Goal: Information Seeking & Learning: Learn about a topic

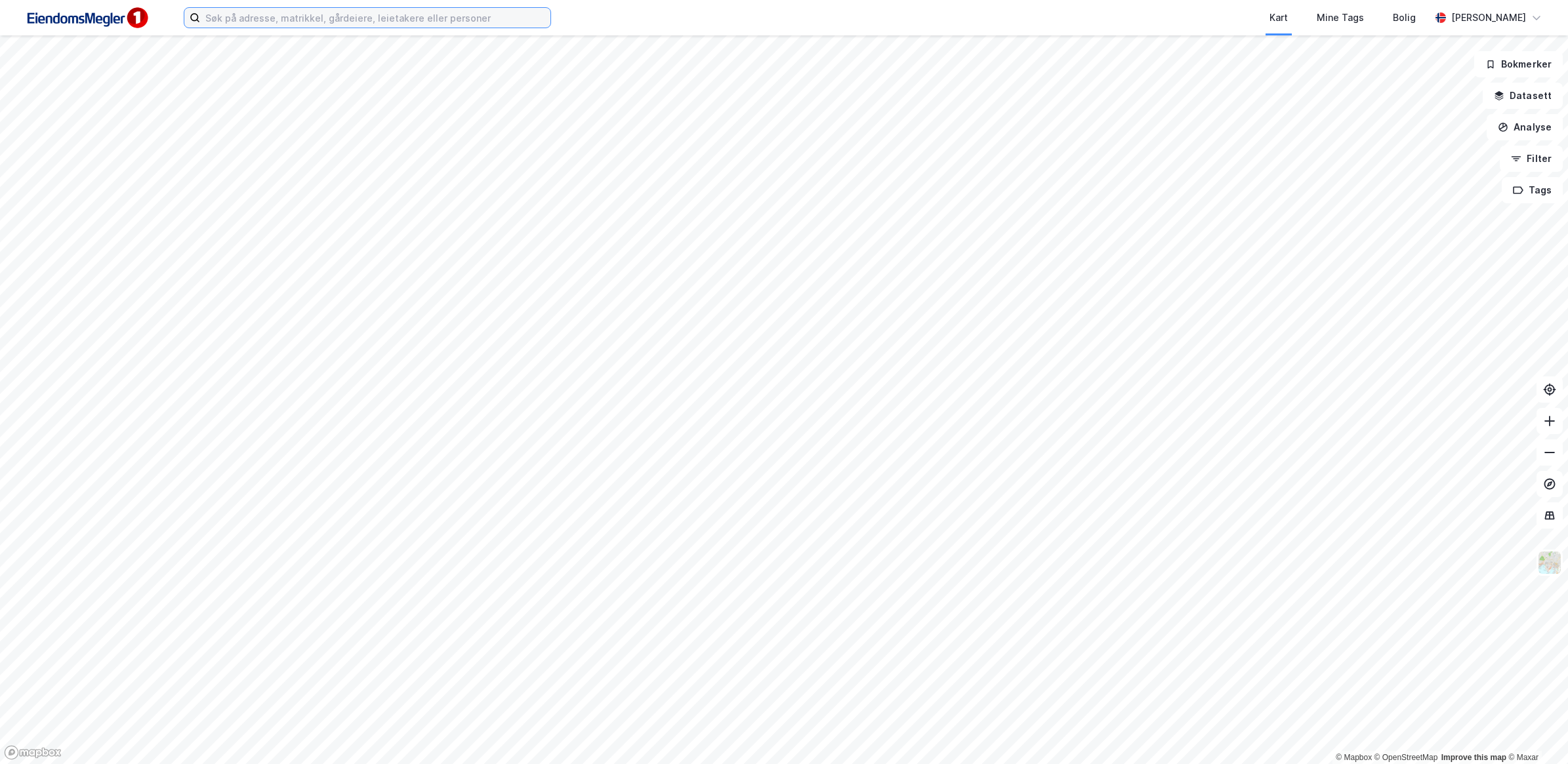
click at [371, 15] on input at bounding box center [375, 17] width 350 height 20
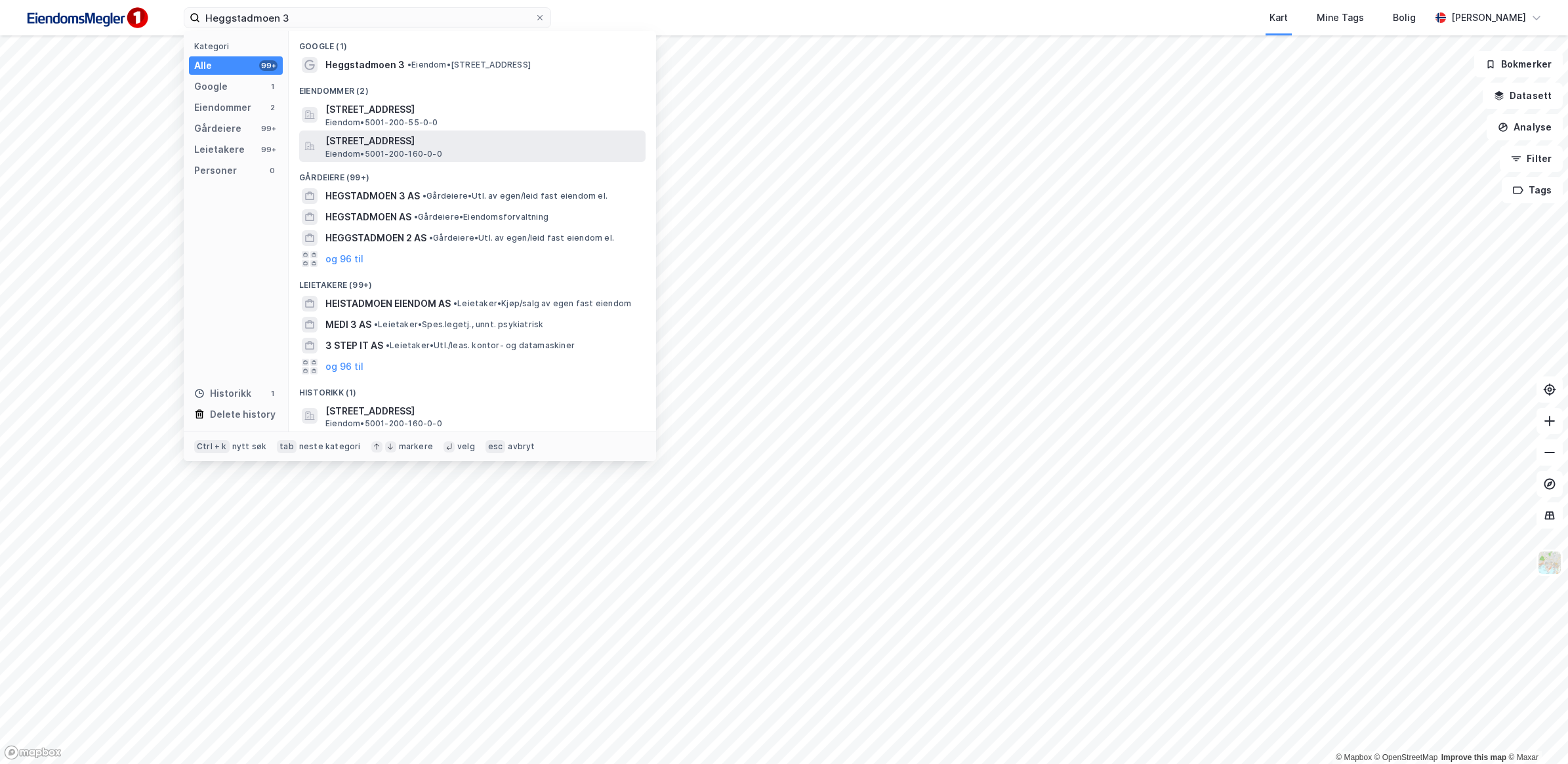
click at [449, 138] on span "[STREET_ADDRESS]" at bounding box center [483, 141] width 315 height 16
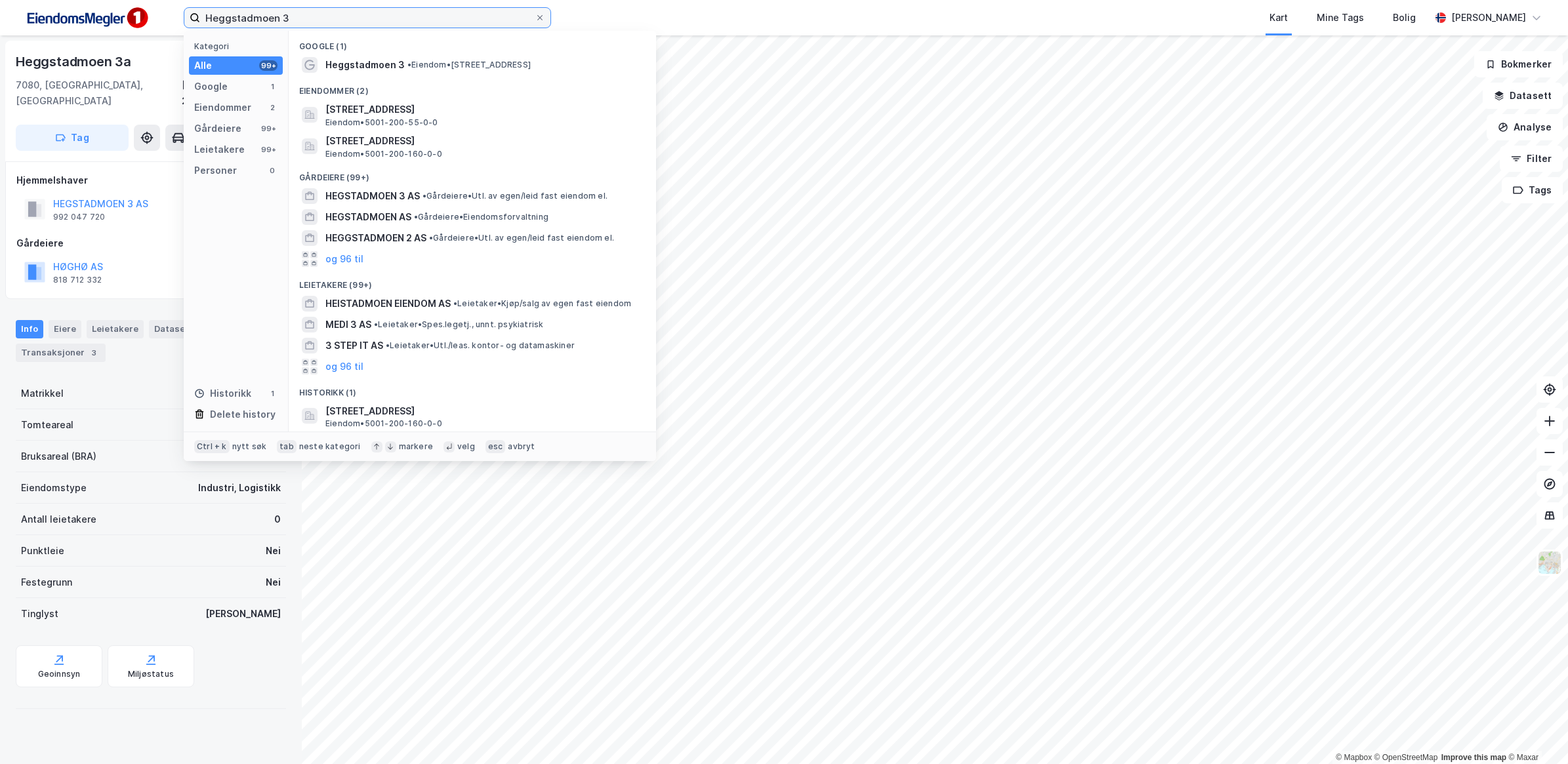
click at [308, 13] on input "Heggstadmoen 3" at bounding box center [367, 17] width 334 height 20
drag, startPoint x: 208, startPoint y: 18, endPoint x: 115, endPoint y: 18, distance: 93.0
click at [116, 18] on div "Heggstadmoen 3 Kategori Alle 99+ Google 1 Eiendommer 2 Gårdeiere 99+ Leietakere…" at bounding box center [784, 17] width 1568 height 36
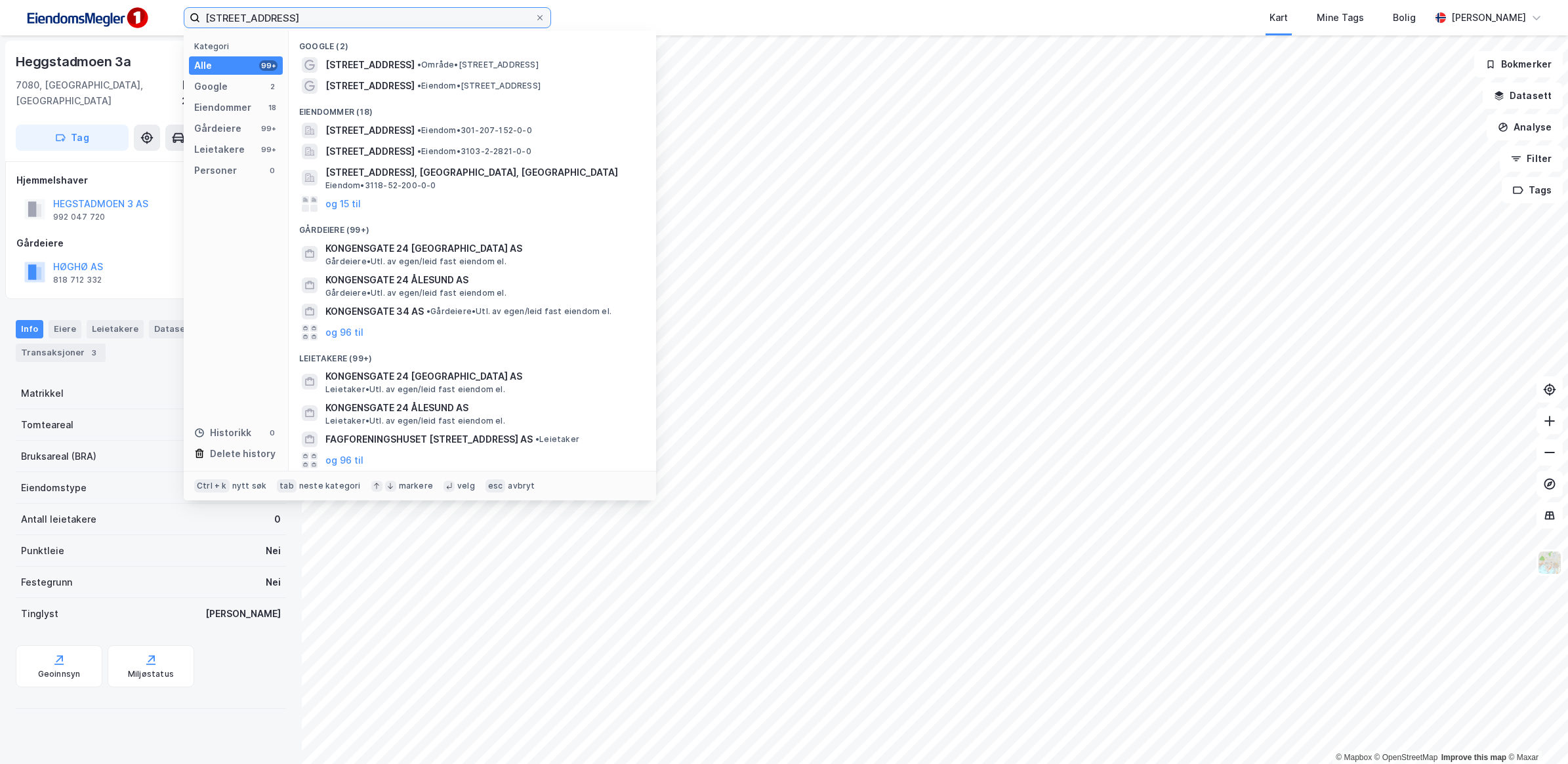
click at [275, 17] on input "[STREET_ADDRESS]" at bounding box center [367, 17] width 334 height 20
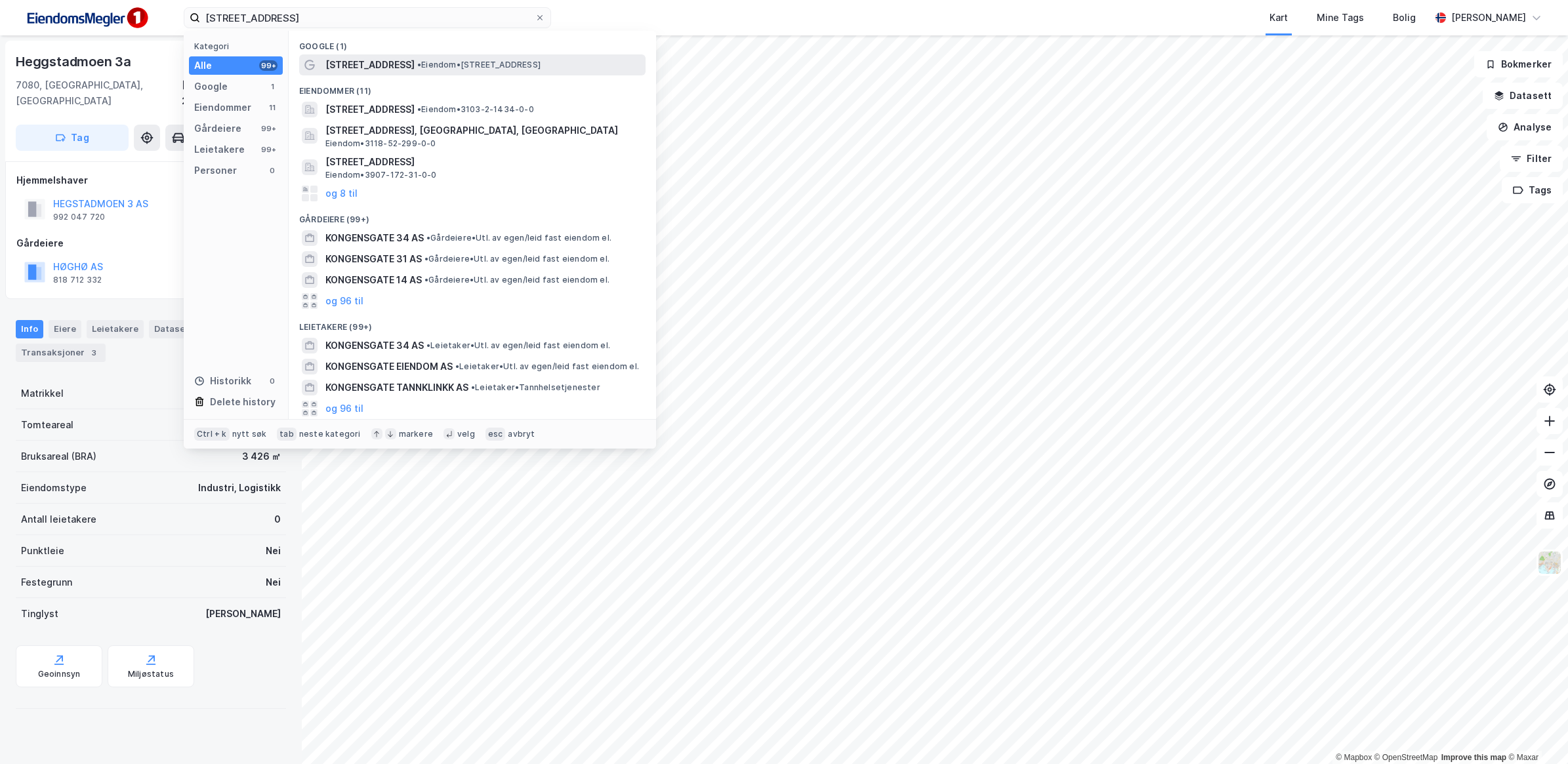
click at [424, 60] on span "• Eiendom • [STREET_ADDRESS]" at bounding box center [478, 65] width 123 height 10
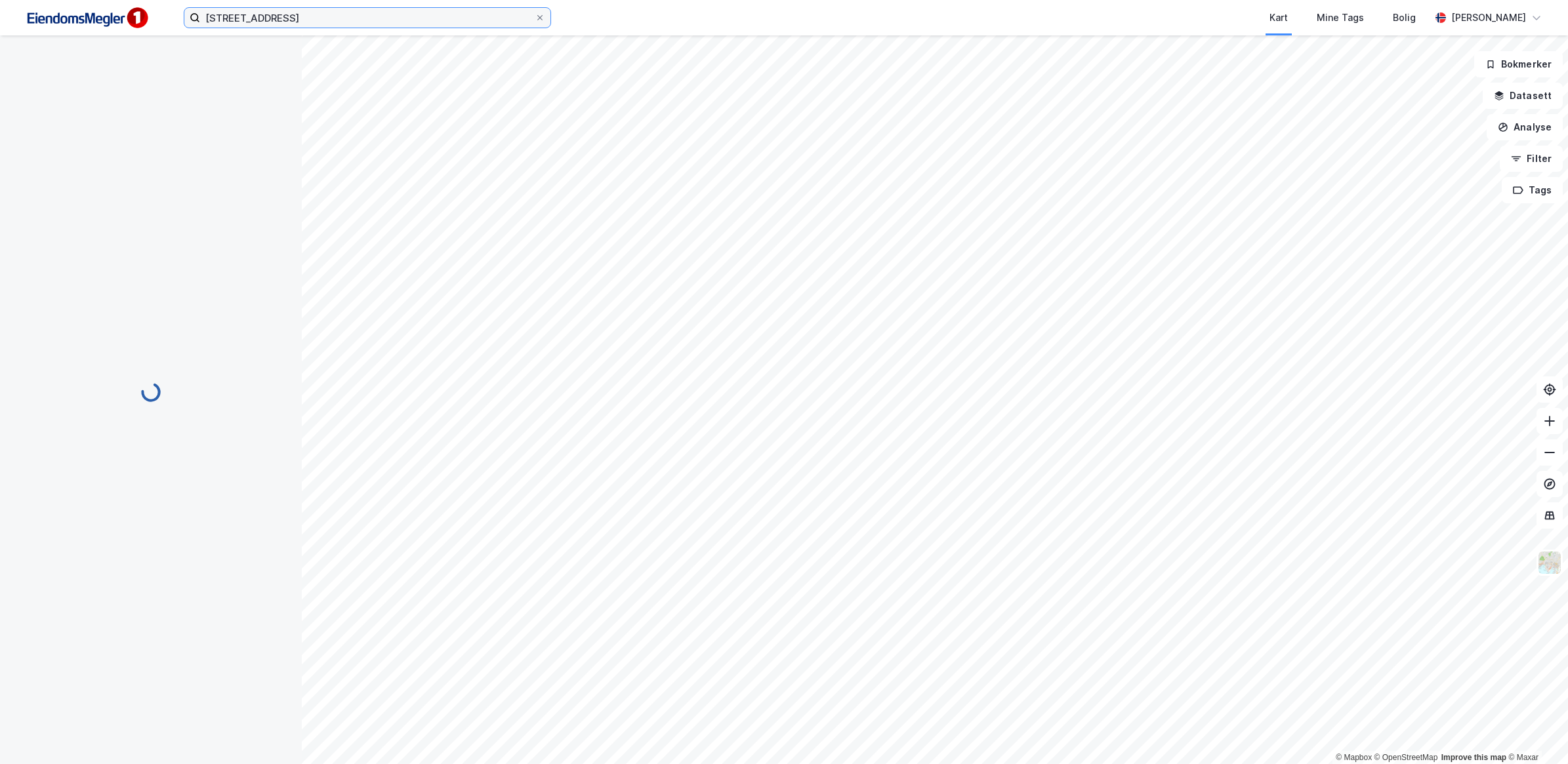
click at [299, 20] on input "[STREET_ADDRESS]" at bounding box center [367, 17] width 334 height 20
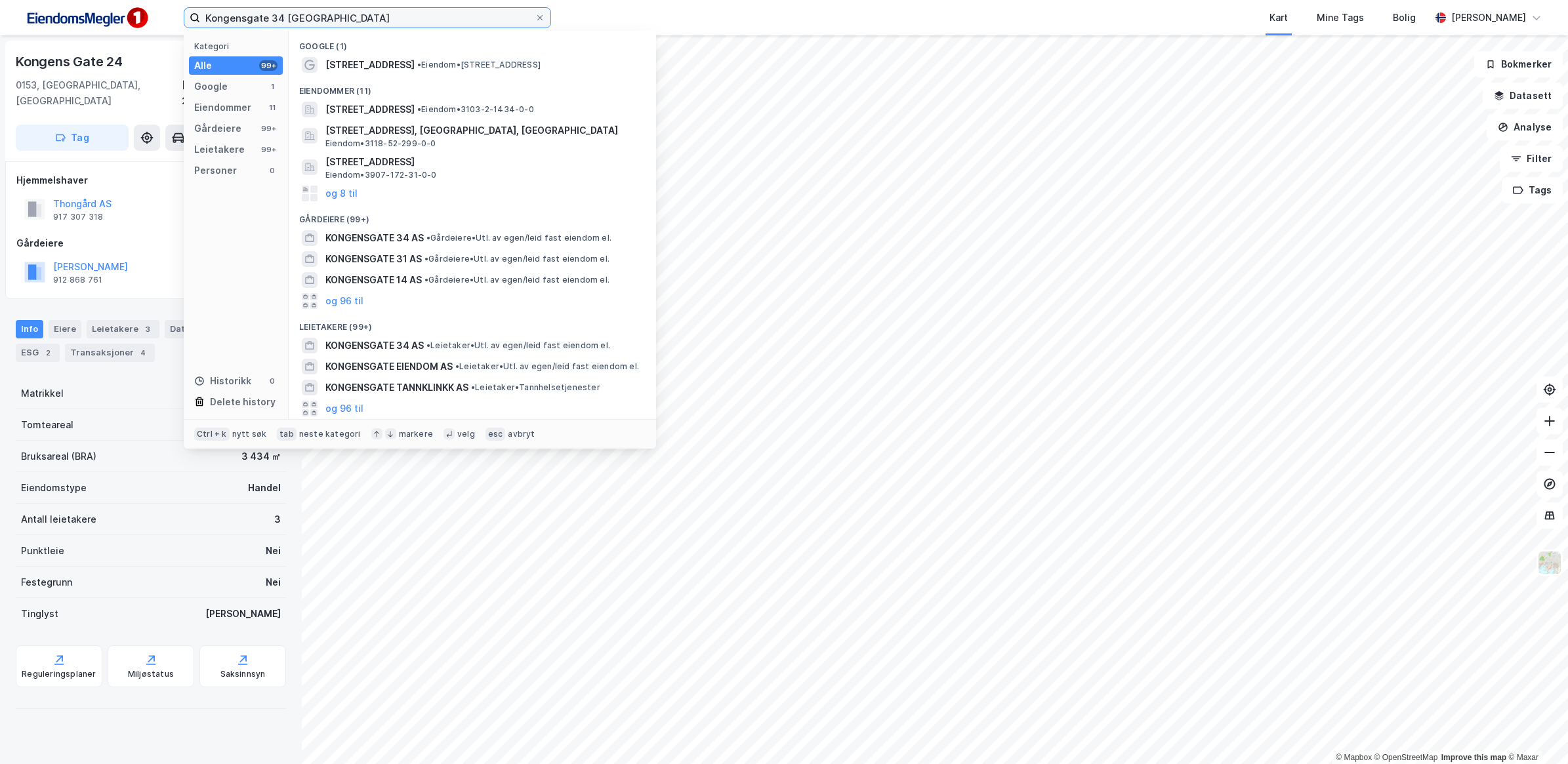
type input "Kongensgate 34 [GEOGRAPHIC_DATA]"
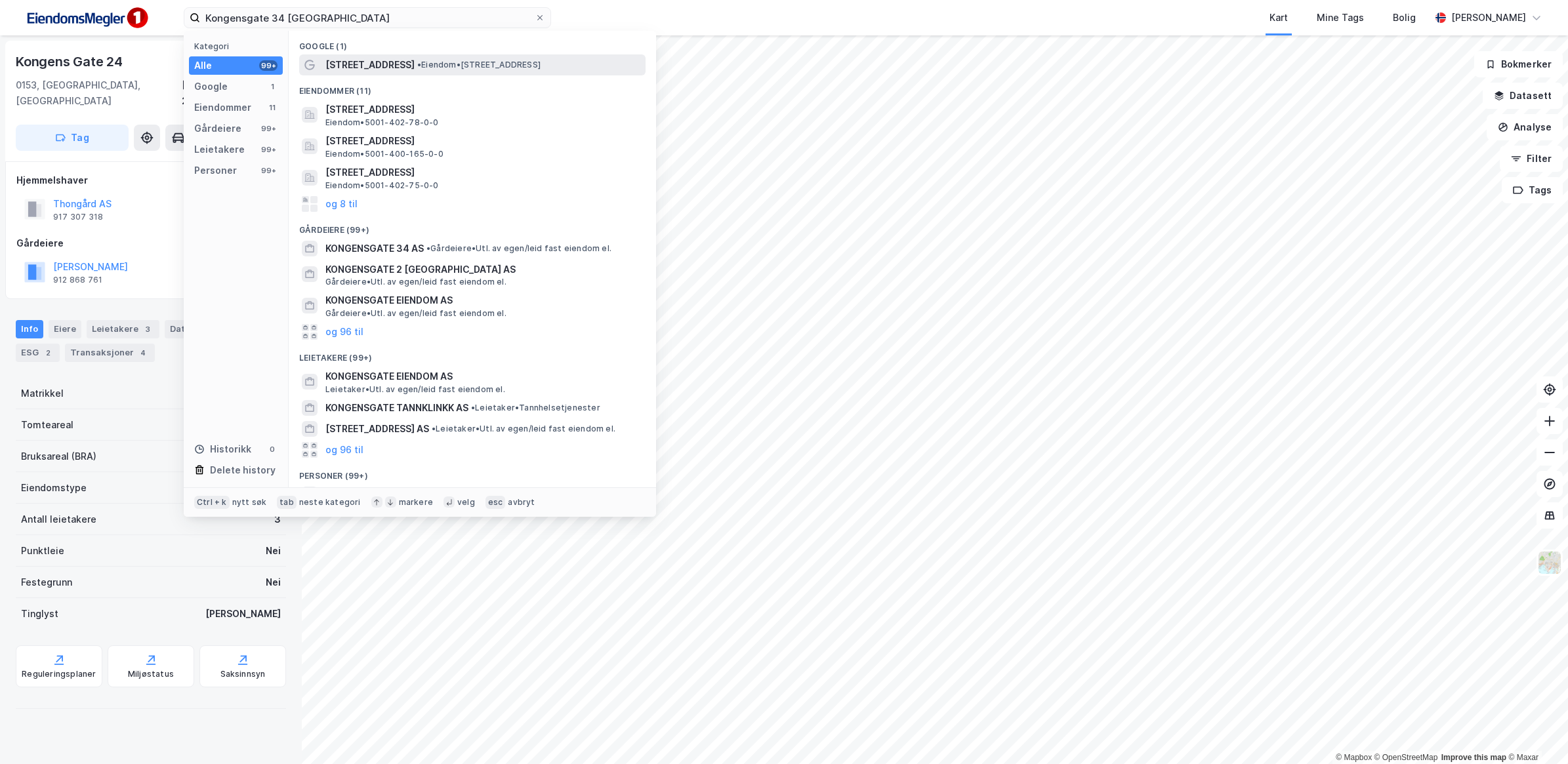
click at [448, 60] on span "• Eiendom • [STREET_ADDRESS]" at bounding box center [478, 65] width 123 height 10
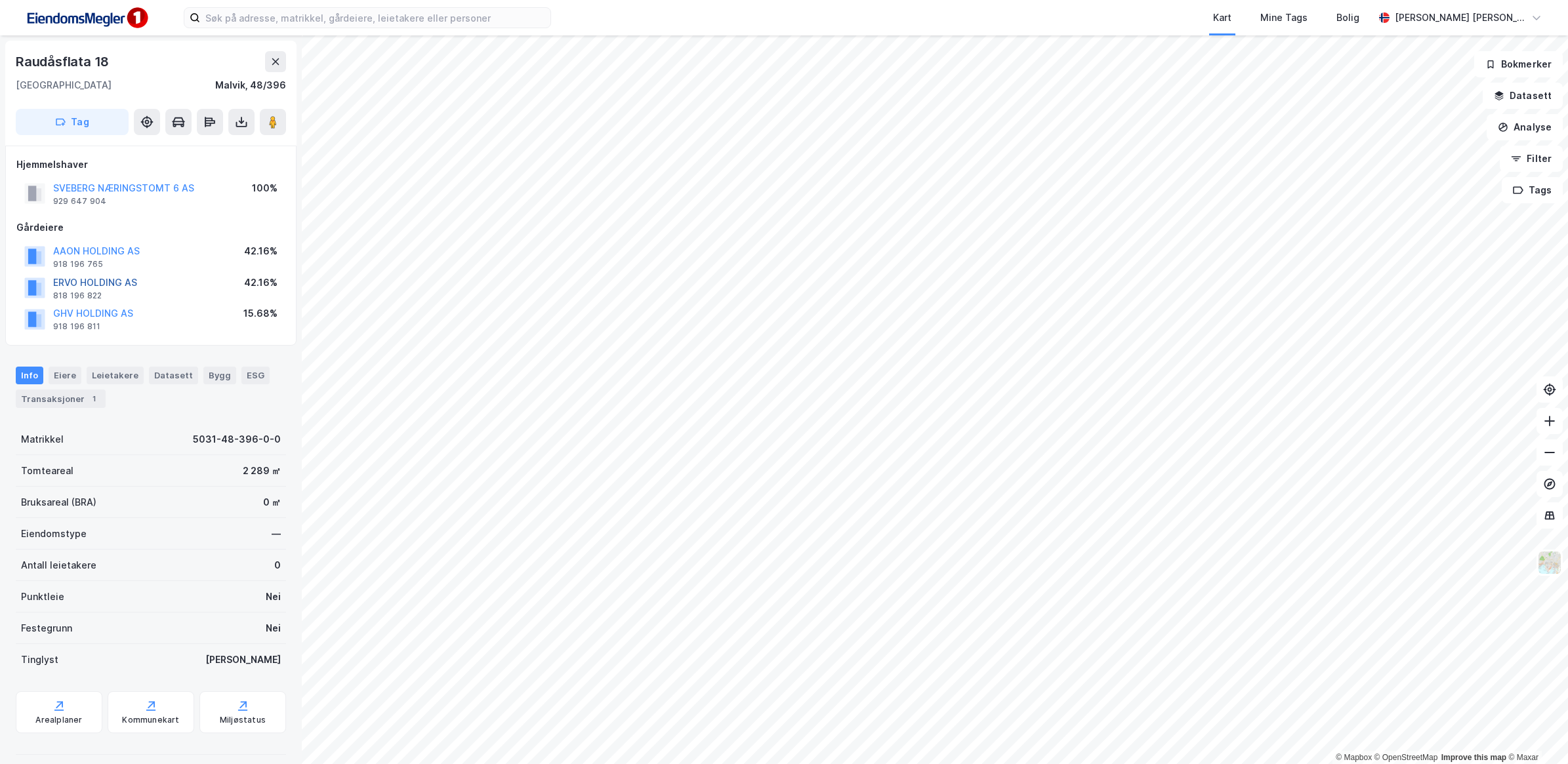
click at [0, 0] on button "ERVO HOLDING AS" at bounding box center [0, 0] width 0 height 0
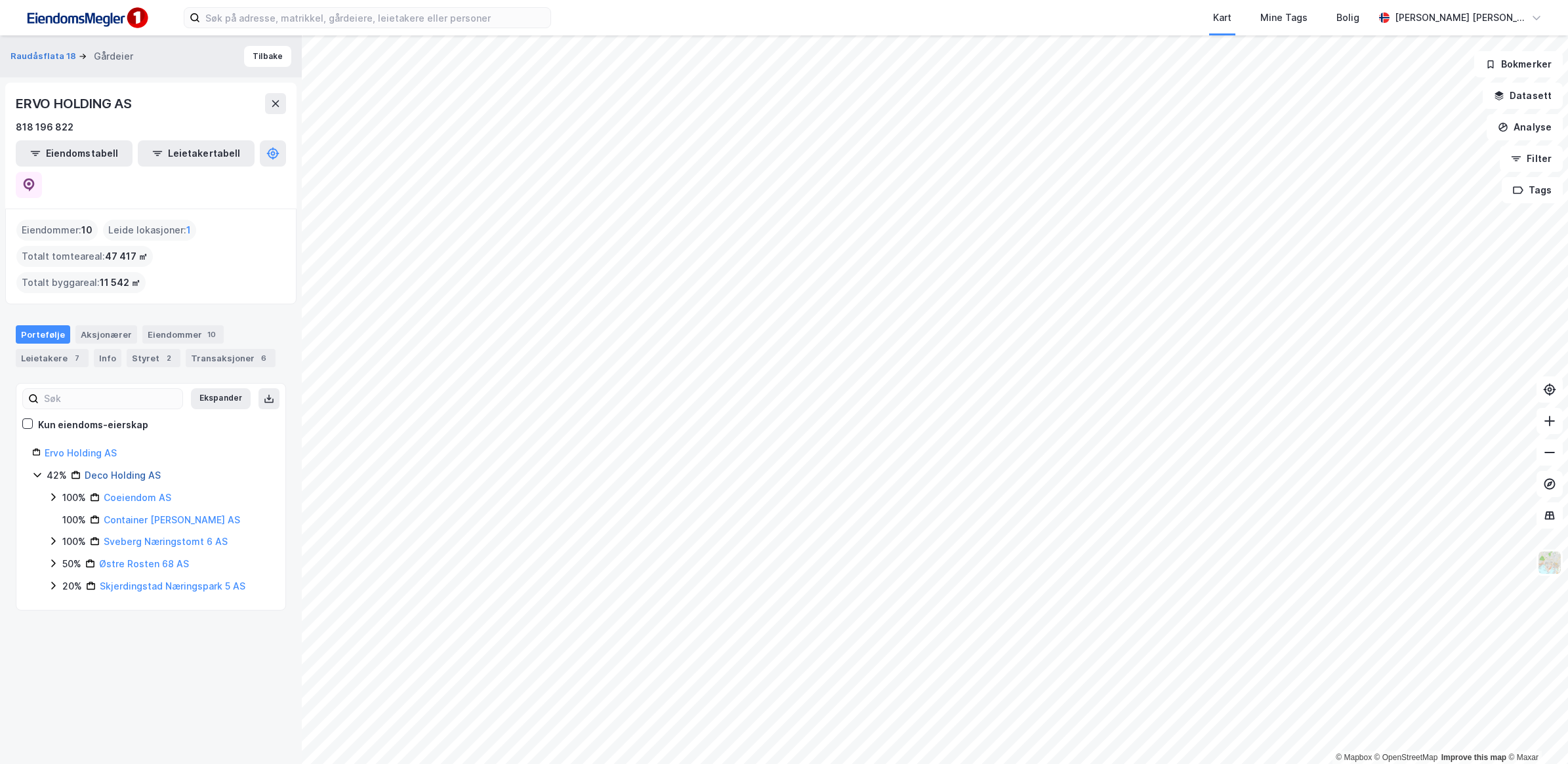
click at [136, 470] on link "Deco Holding AS" at bounding box center [122, 475] width 76 height 11
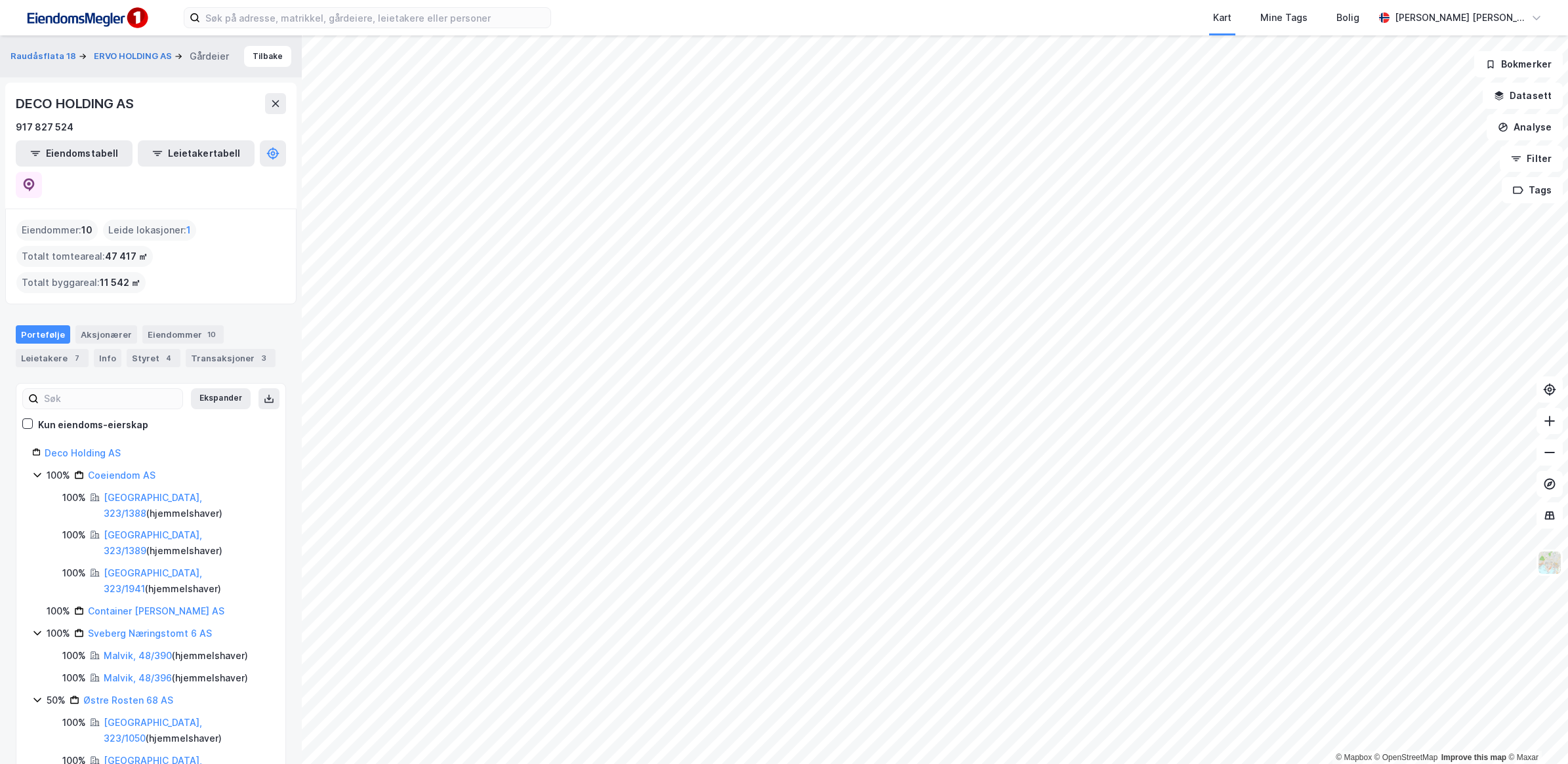
click at [39, 470] on icon at bounding box center [37, 475] width 10 height 10
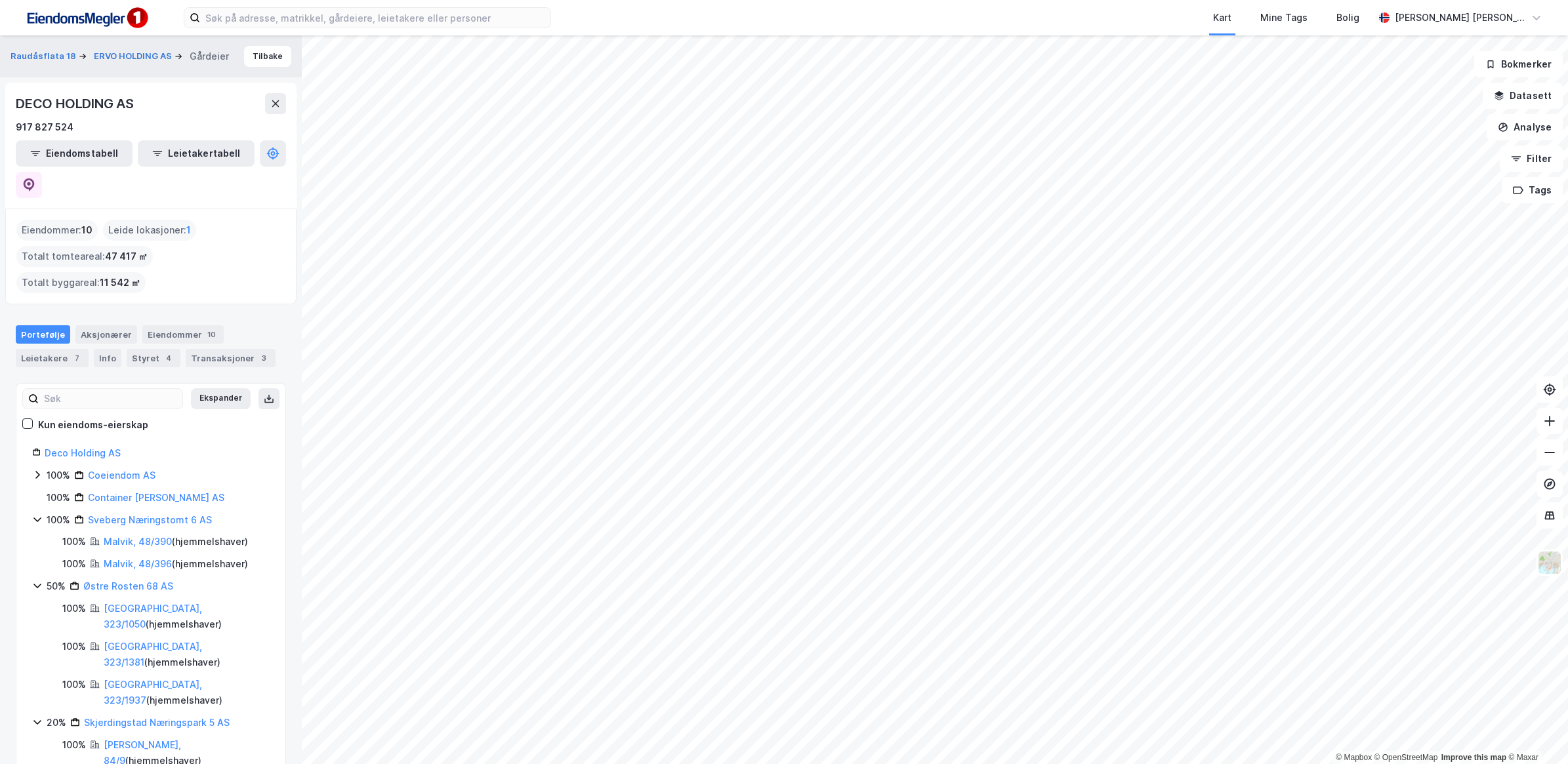
click at [38, 470] on icon at bounding box center [37, 475] width 10 height 10
